Goal: Communication & Community: Answer question/provide support

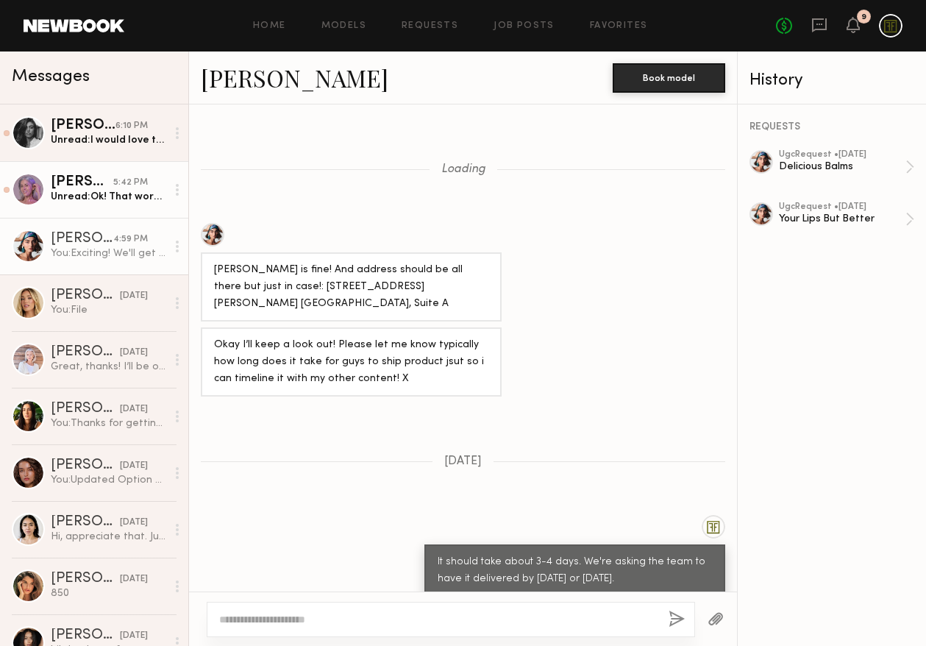
scroll to position [2610, 0]
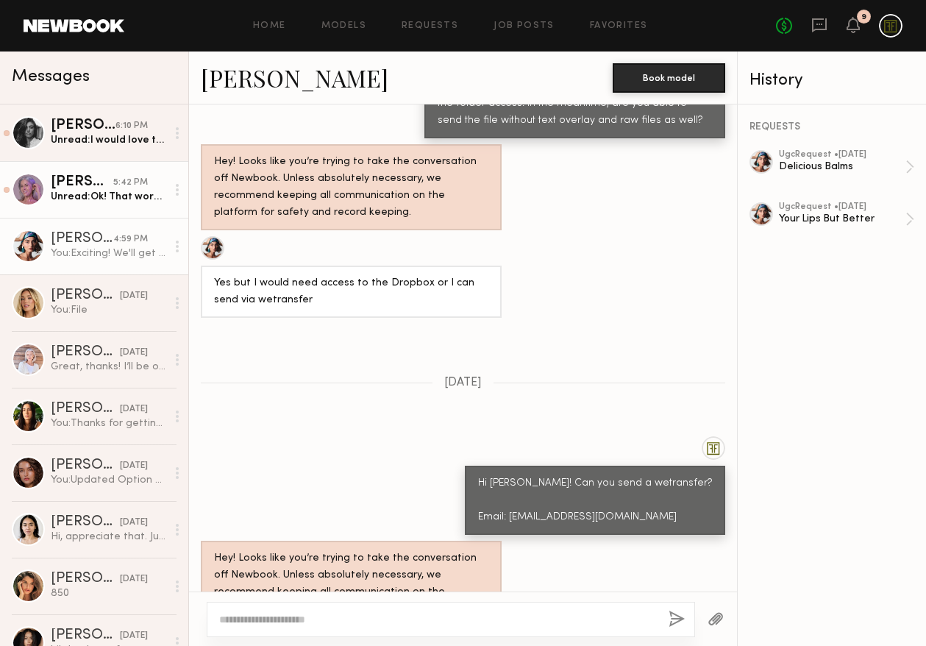
click at [92, 201] on div "Unread: Ok! That works.:)" at bounding box center [108, 197] width 115 height 14
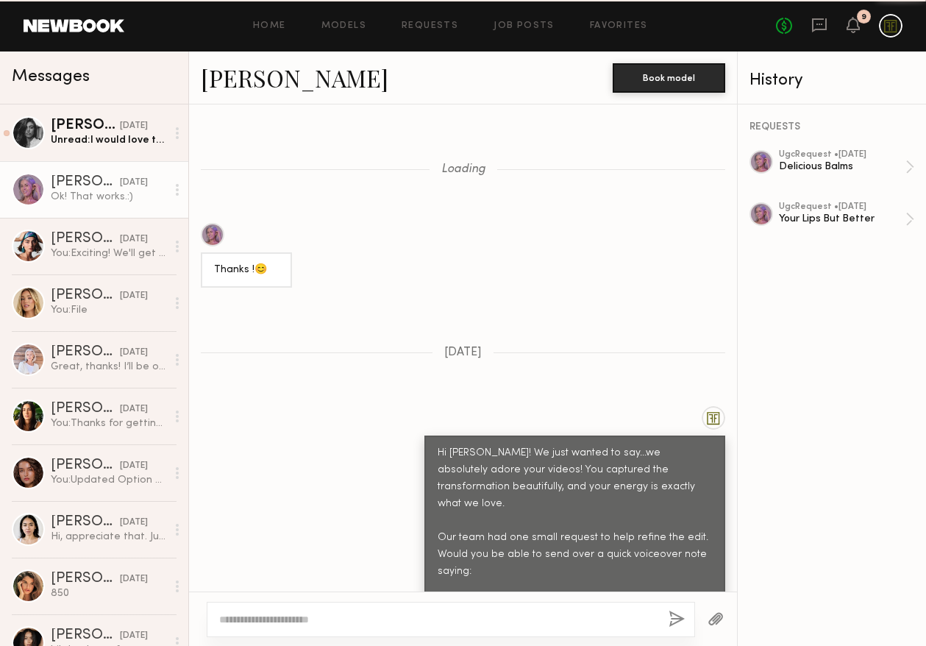
scroll to position [2857, 0]
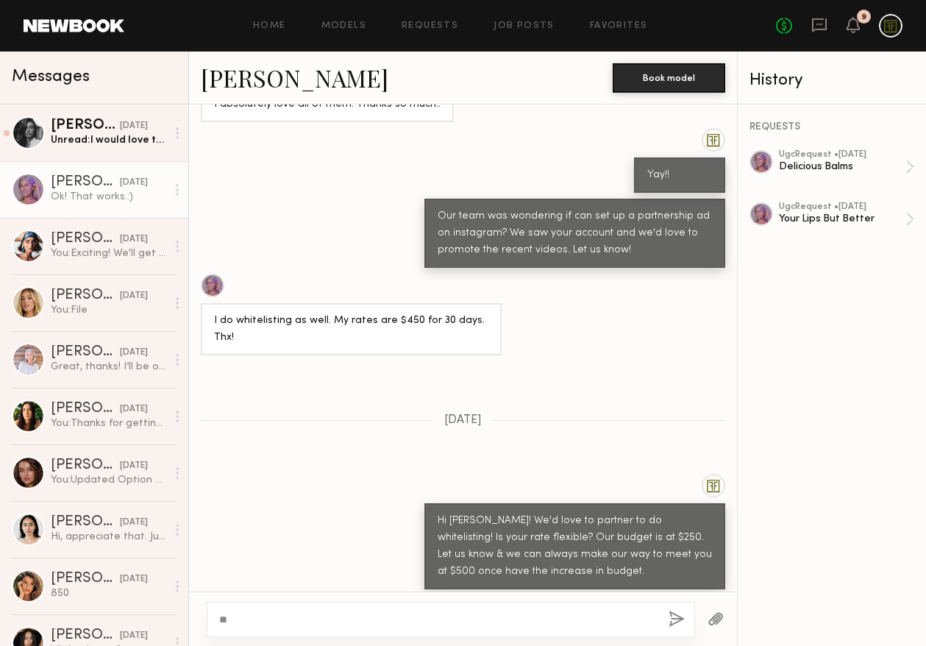
type textarea "*"
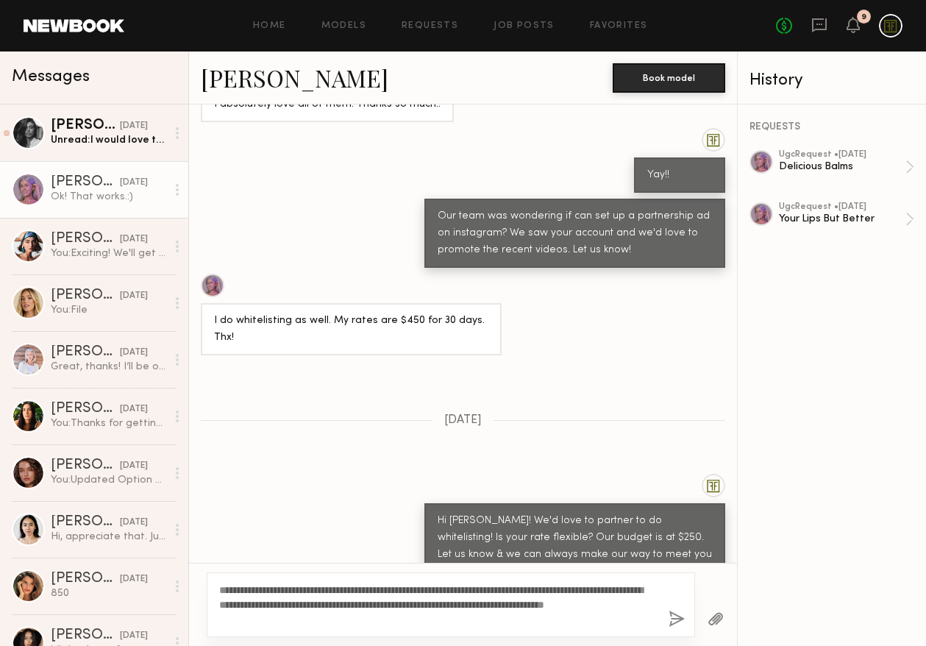
type textarea "**********"
click at [674, 619] on button "button" at bounding box center [676, 619] width 16 height 18
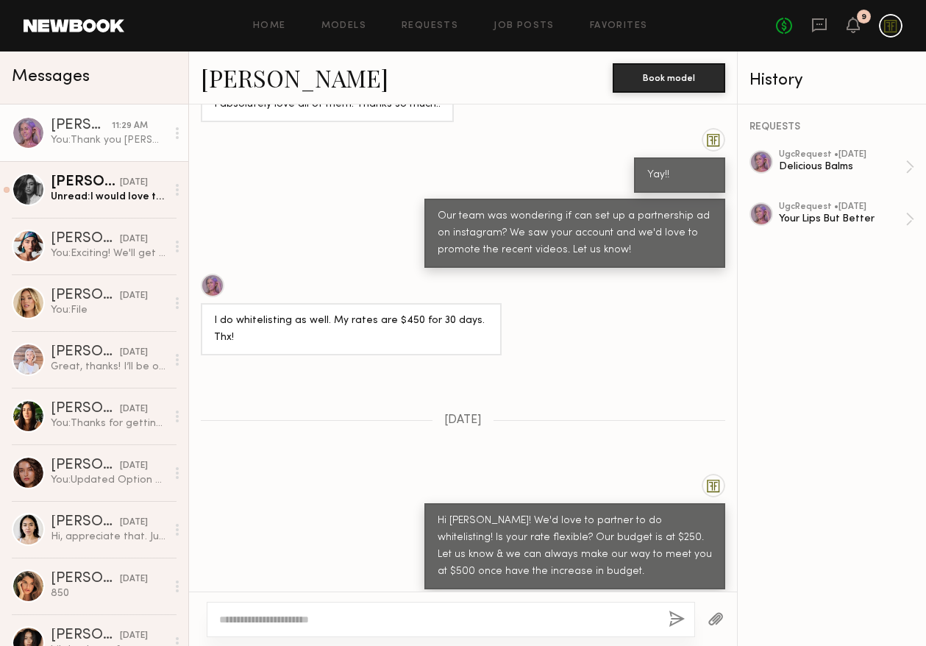
scroll to position [3203, 0]
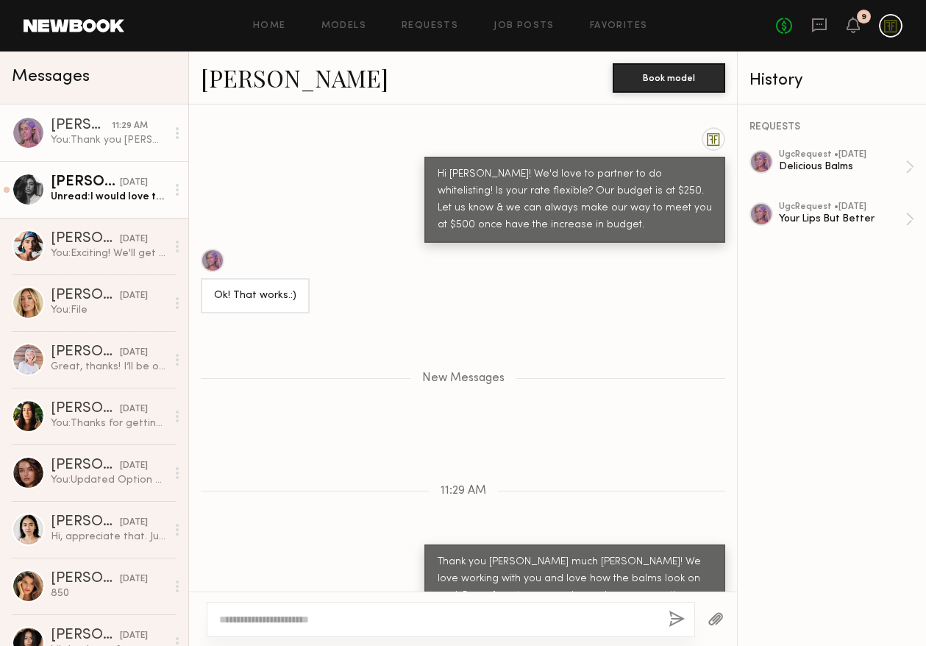
click at [103, 210] on link "[PERSON_NAME] [DATE] Unread: I would love too! Thank you for the opportunity to…" at bounding box center [94, 189] width 188 height 57
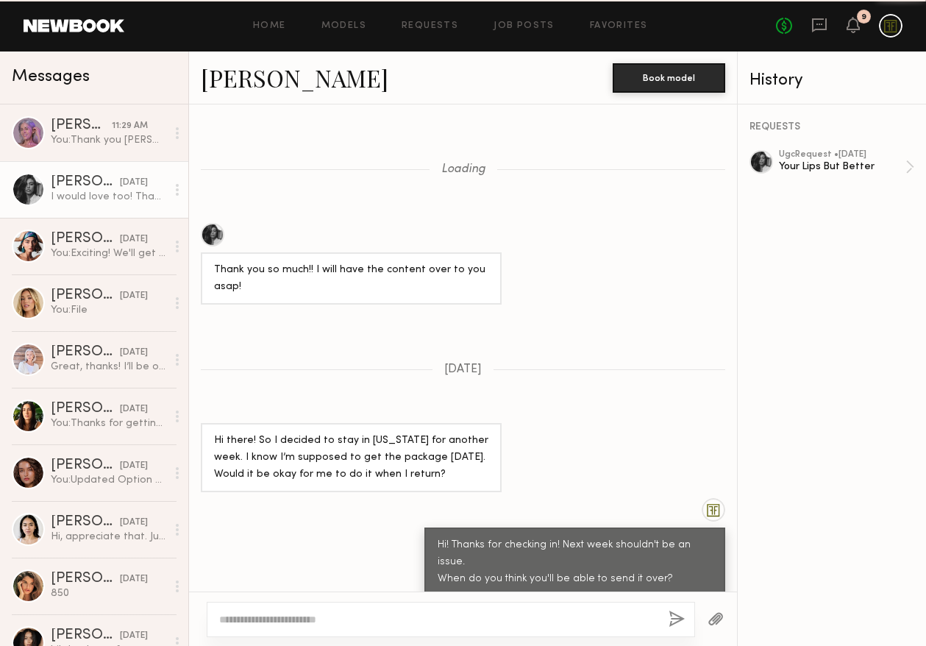
scroll to position [2587, 0]
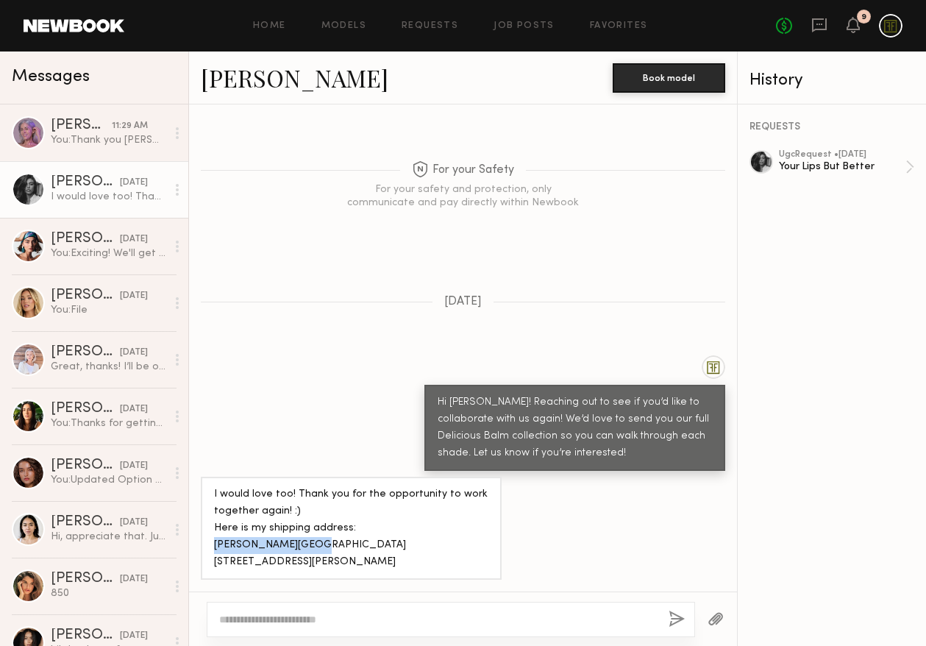
drag, startPoint x: 304, startPoint y: 529, endPoint x: 215, endPoint y: 534, distance: 89.8
click at [215, 534] on div "I would love too! Thank you for the opportunity to work together again! :) Here…" at bounding box center [351, 528] width 274 height 85
copy div "[PERSON_NAME] XKAHIA"
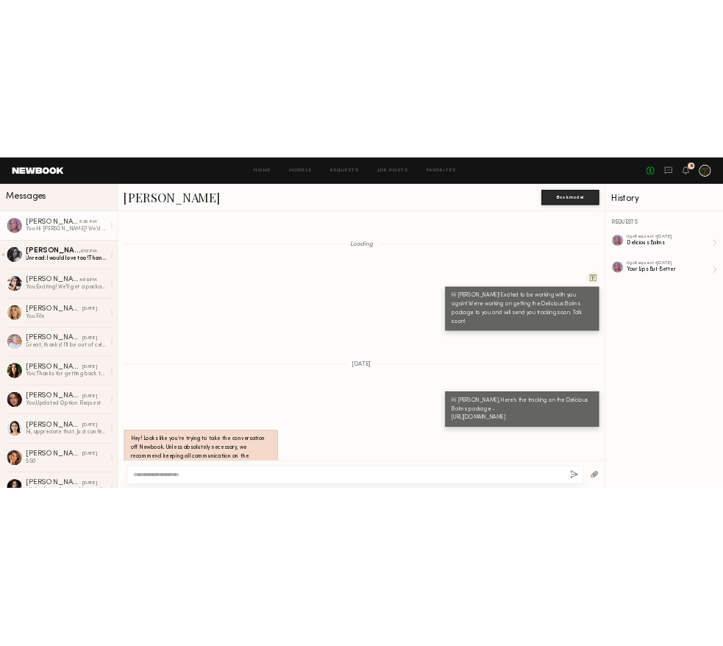
scroll to position [1683, 0]
